Goal: Task Accomplishment & Management: Complete application form

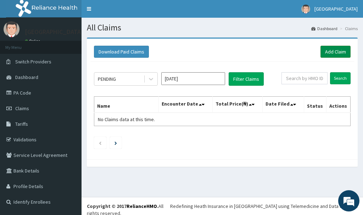
click at [328, 53] on link "Add Claim" at bounding box center [335, 52] width 30 height 12
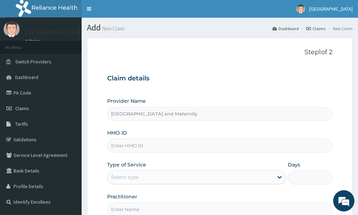
click at [136, 148] on input "HMO ID" at bounding box center [219, 146] width 225 height 14
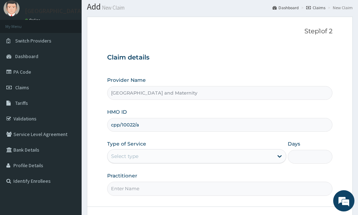
scroll to position [35, 0]
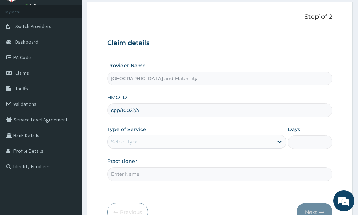
type input "cpp/10022/a"
click at [140, 145] on div "Select type" at bounding box center [190, 141] width 166 height 11
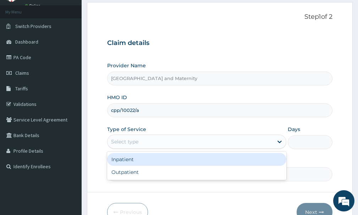
scroll to position [0, 0]
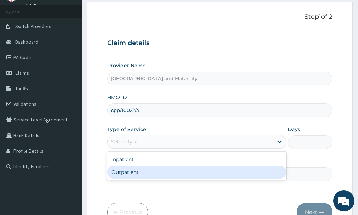
drag, startPoint x: 135, startPoint y: 174, endPoint x: 182, endPoint y: 158, distance: 49.0
click at [138, 173] on div "Outpatient" at bounding box center [196, 172] width 179 height 13
type input "1"
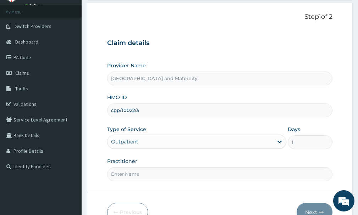
click at [151, 177] on input "Practitioner" at bounding box center [219, 174] width 225 height 14
type input "[PERSON_NAME]"
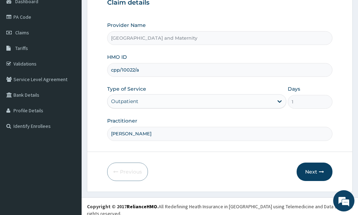
scroll to position [76, 0]
click at [313, 168] on button "Next" at bounding box center [314, 171] width 36 height 18
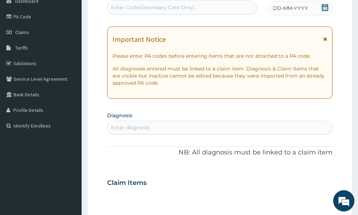
scroll to position [41, 0]
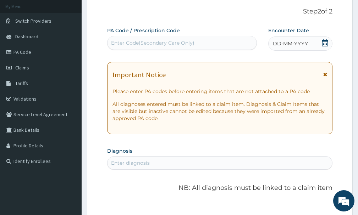
click at [282, 43] on span "DD-MM-YYYY" at bounding box center [290, 43] width 35 height 7
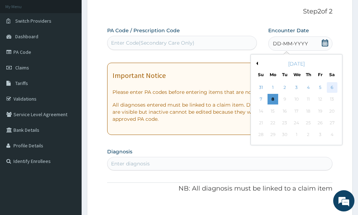
click at [330, 89] on div "6" at bounding box center [331, 87] width 11 height 11
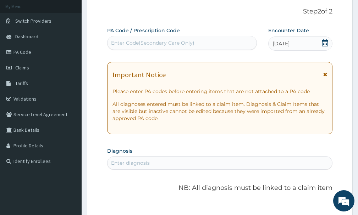
click at [150, 39] on div "Enter Code(Secondary Care Only)" at bounding box center [181, 42] width 149 height 11
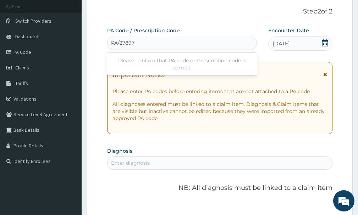
type input "PA/278973"
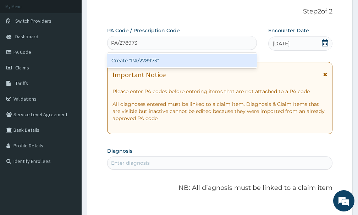
click at [158, 61] on div "Create "PA/278973"" at bounding box center [182, 60] width 150 height 13
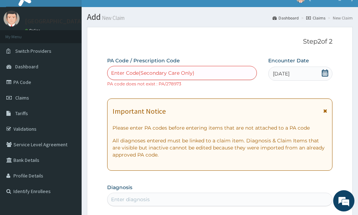
scroll to position [0, 0]
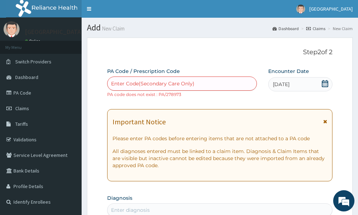
click at [185, 83] on div "Enter Code(Secondary Care Only)" at bounding box center [152, 83] width 83 height 7
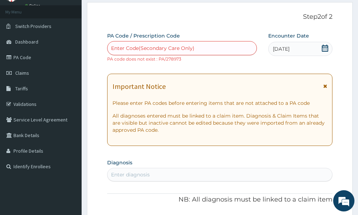
scroll to position [71, 0]
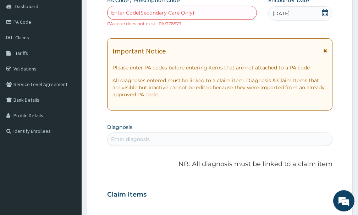
click at [178, 10] on div "Enter Code(Secondary Care Only)" at bounding box center [152, 12] width 83 height 7
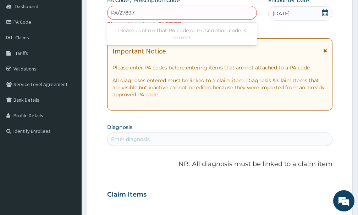
type input "PA/278973"
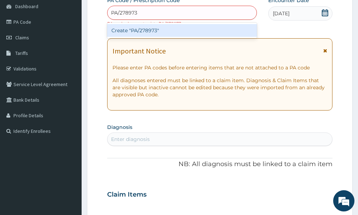
click at [148, 28] on div "Create "PA/278973"" at bounding box center [182, 30] width 150 height 13
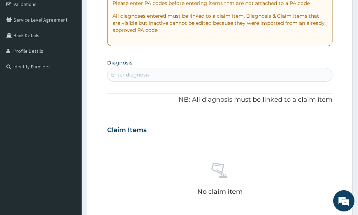
scroll to position [131, 0]
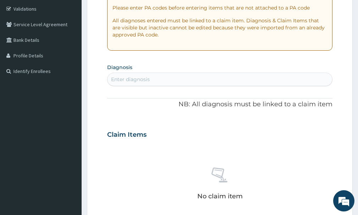
click at [171, 77] on div "Enter diagnosis" at bounding box center [219, 79] width 224 height 11
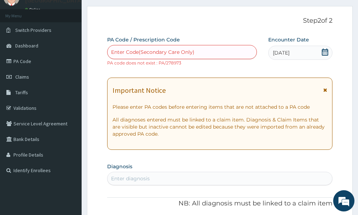
scroll to position [24, 0]
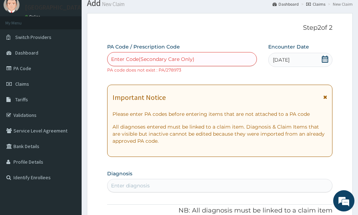
click at [136, 184] on div "Enter diagnosis" at bounding box center [130, 185] width 39 height 7
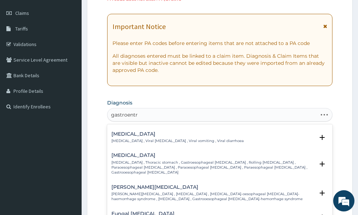
scroll to position [0, 0]
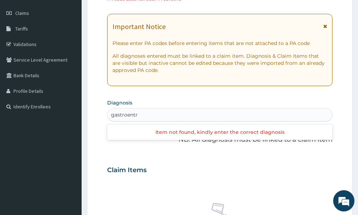
type input "gastroent"
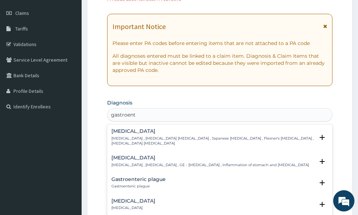
click at [144, 157] on div "[MEDICAL_DATA] [MEDICAL_DATA] , [MEDICAL_DATA] , GE - [MEDICAL_DATA] , Inflamma…" at bounding box center [209, 161] width 197 height 12
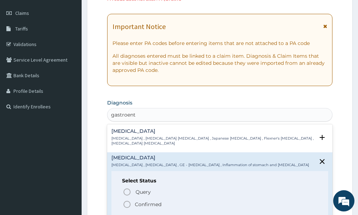
click at [128, 201] on icon "status option filled" at bounding box center [127, 204] width 9 height 9
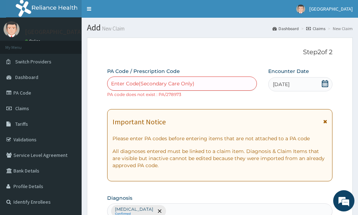
click at [175, 80] on div "Enter Code(Secondary Care Only)" at bounding box center [181, 83] width 149 height 11
